Goal: Task Accomplishment & Management: Use online tool/utility

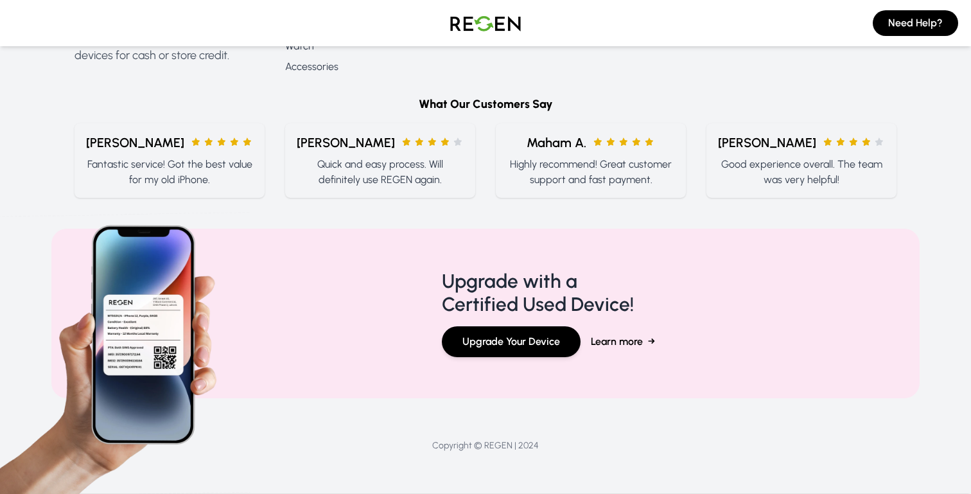
scroll to position [595, 0]
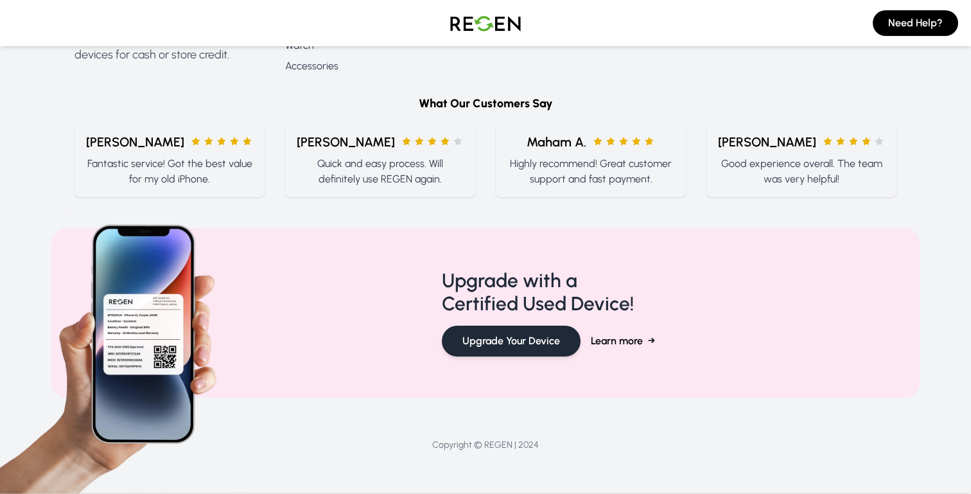
click at [489, 349] on button "Upgrade Your Device" at bounding box center [511, 341] width 139 height 31
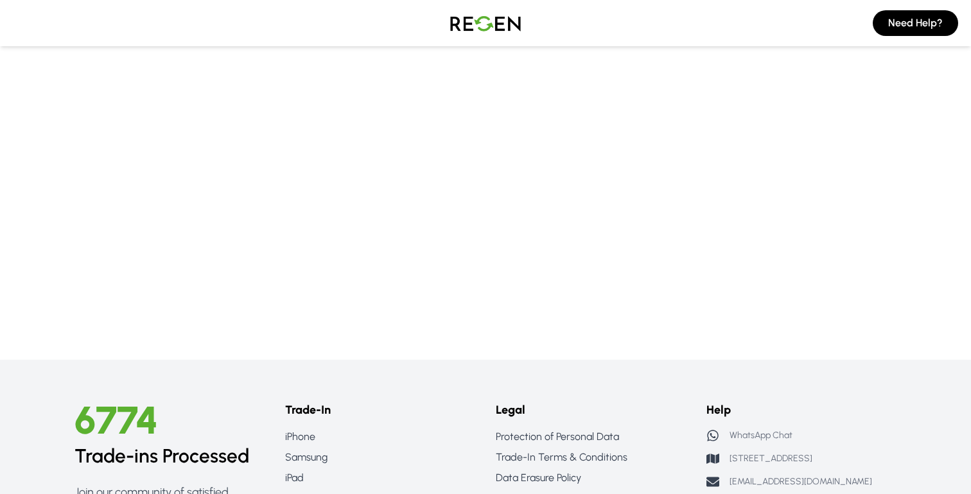
scroll to position [0, 0]
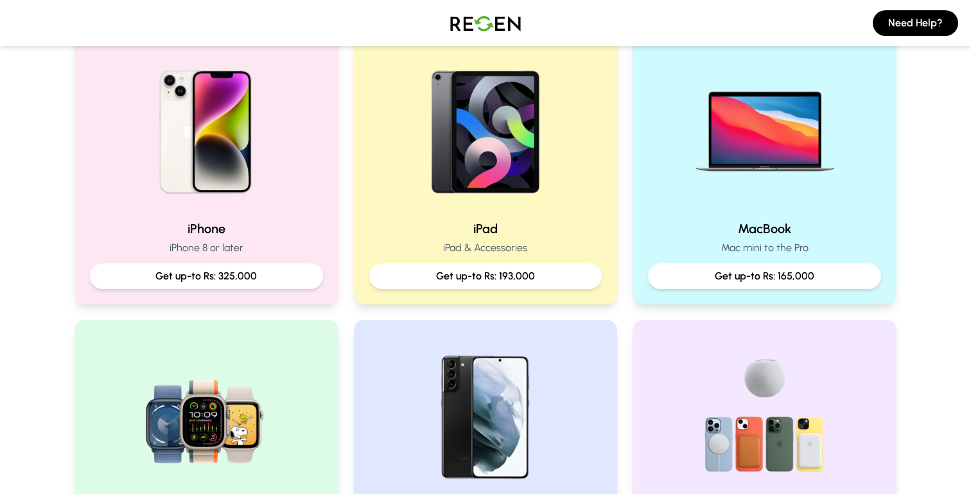
scroll to position [298, 0]
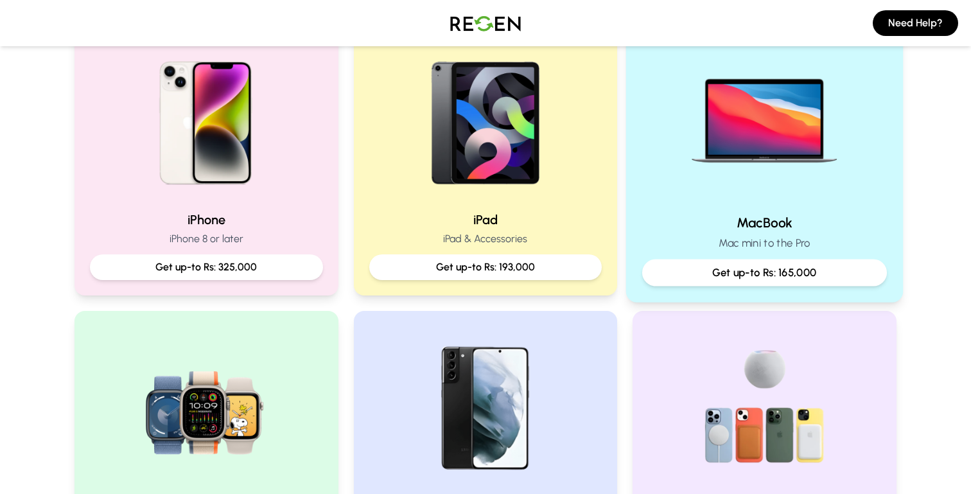
click at [737, 192] on img at bounding box center [764, 116] width 173 height 173
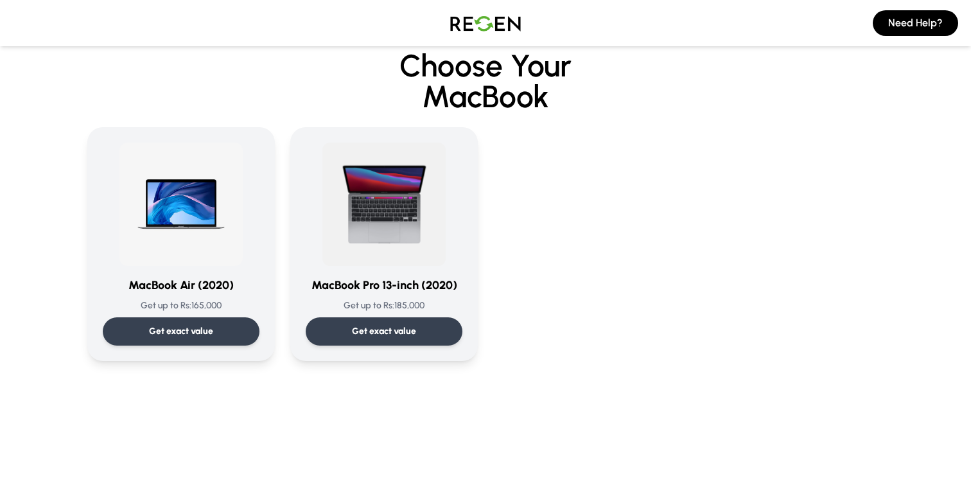
scroll to position [28, 0]
